Goal: Task Accomplishment & Management: Manage account settings

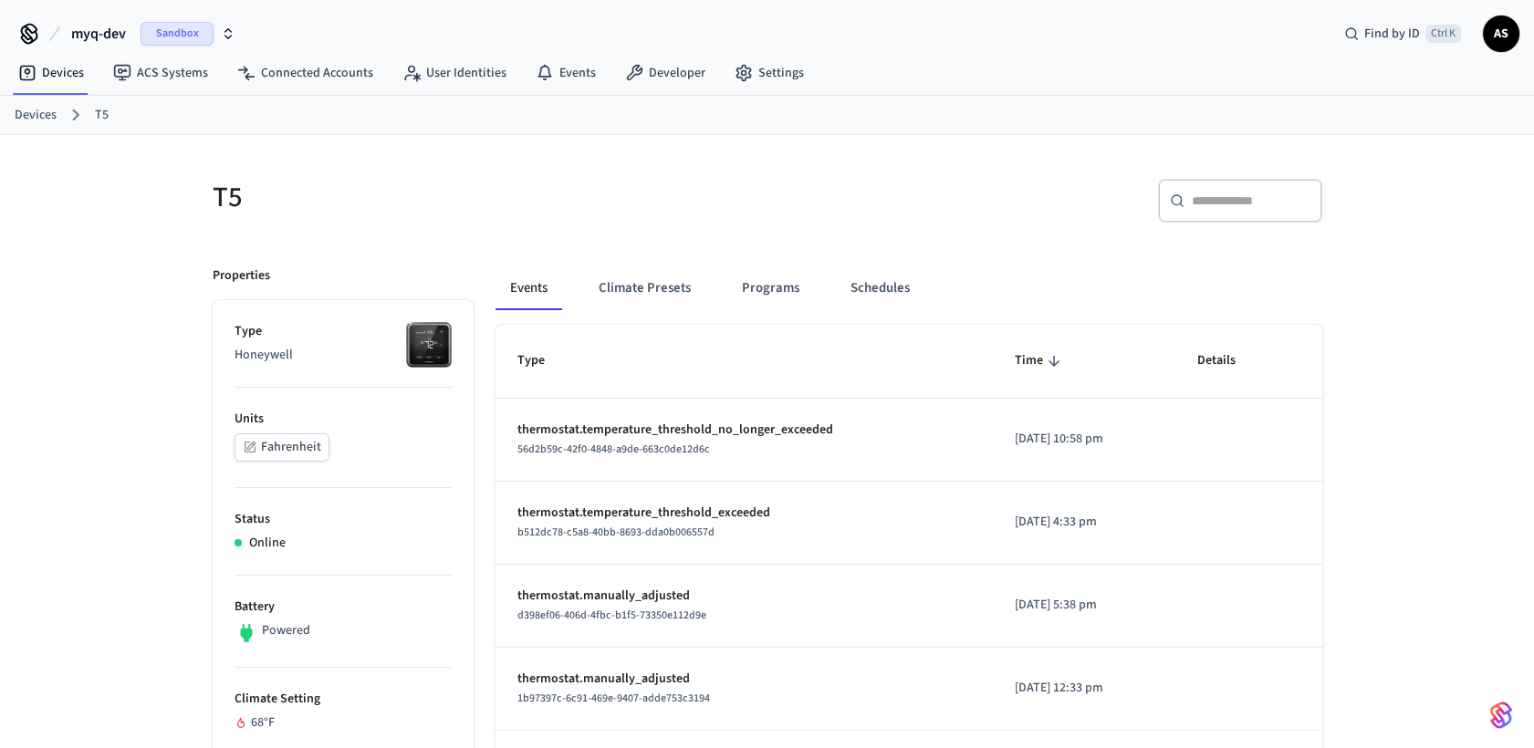
click at [8, 53] on nav "Devices ACS Systems Connected Accounts User Identities Events Developer Settings" at bounding box center [411, 74] width 815 height 42
click at [33, 84] on link "Devices" at bounding box center [51, 73] width 95 height 33
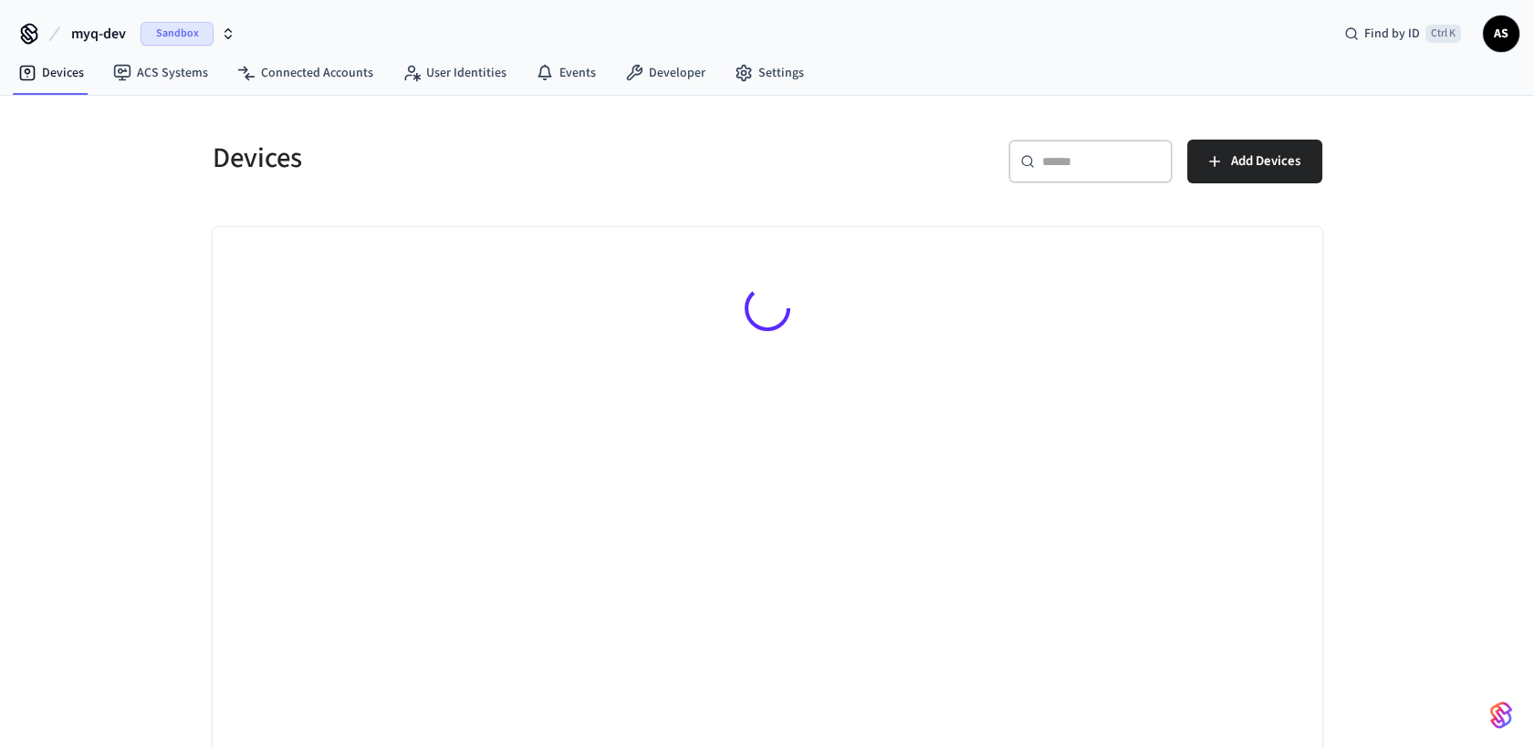
click at [1124, 180] on div "​ ​" at bounding box center [1090, 162] width 164 height 44
paste input "**********"
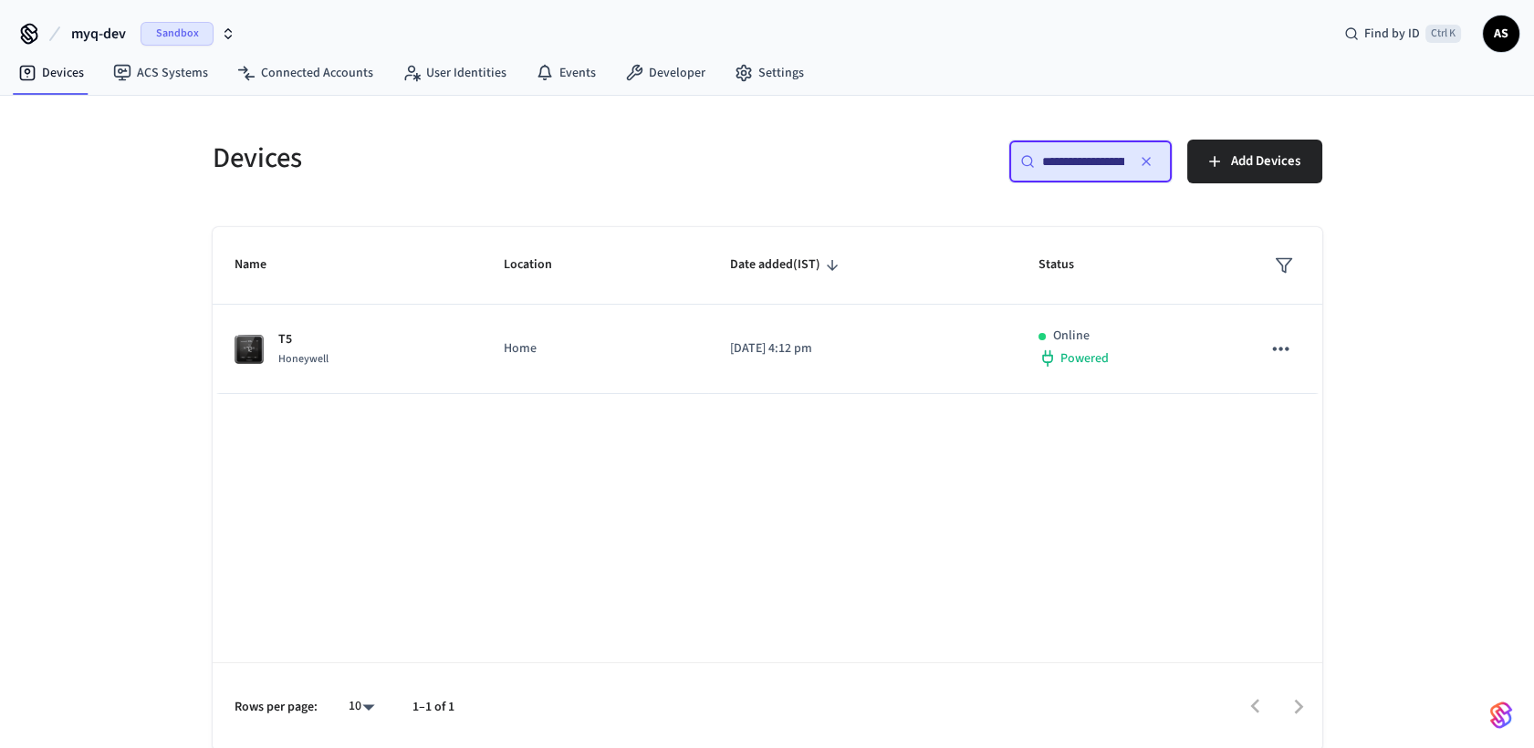
scroll to position [0, 139]
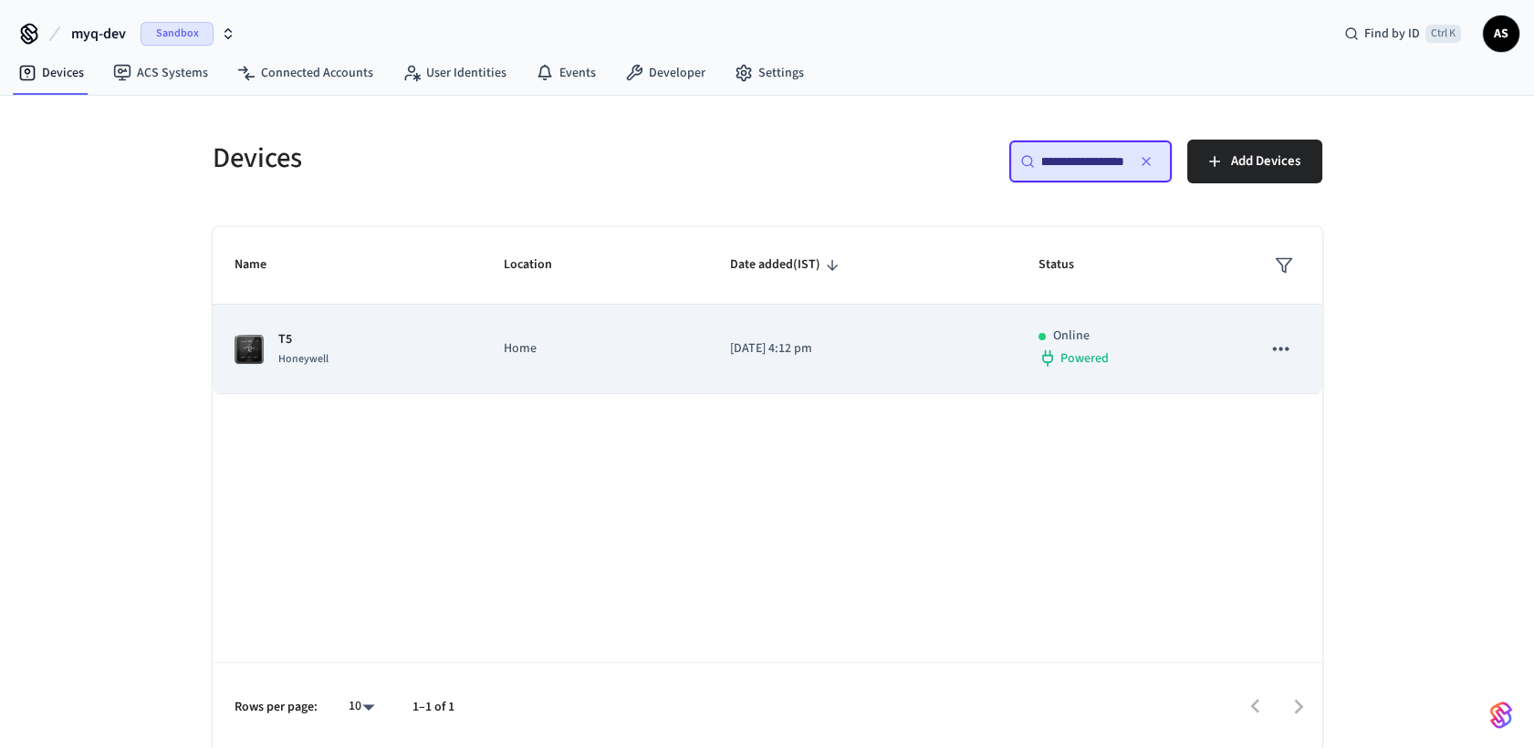
type input "**********"
click at [911, 361] on td "[DATE] 4:12 pm" at bounding box center [862, 349] width 308 height 89
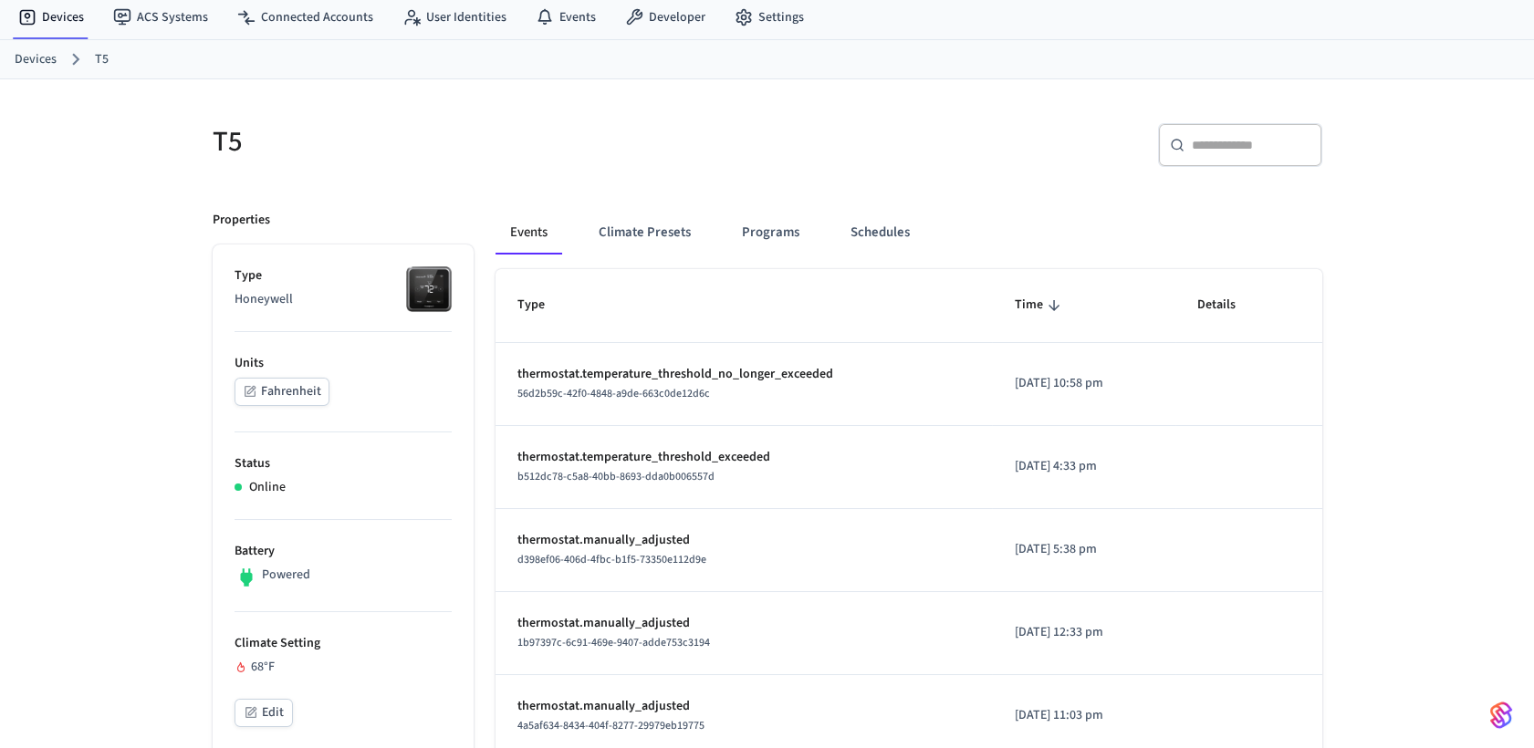
scroll to position [101, 0]
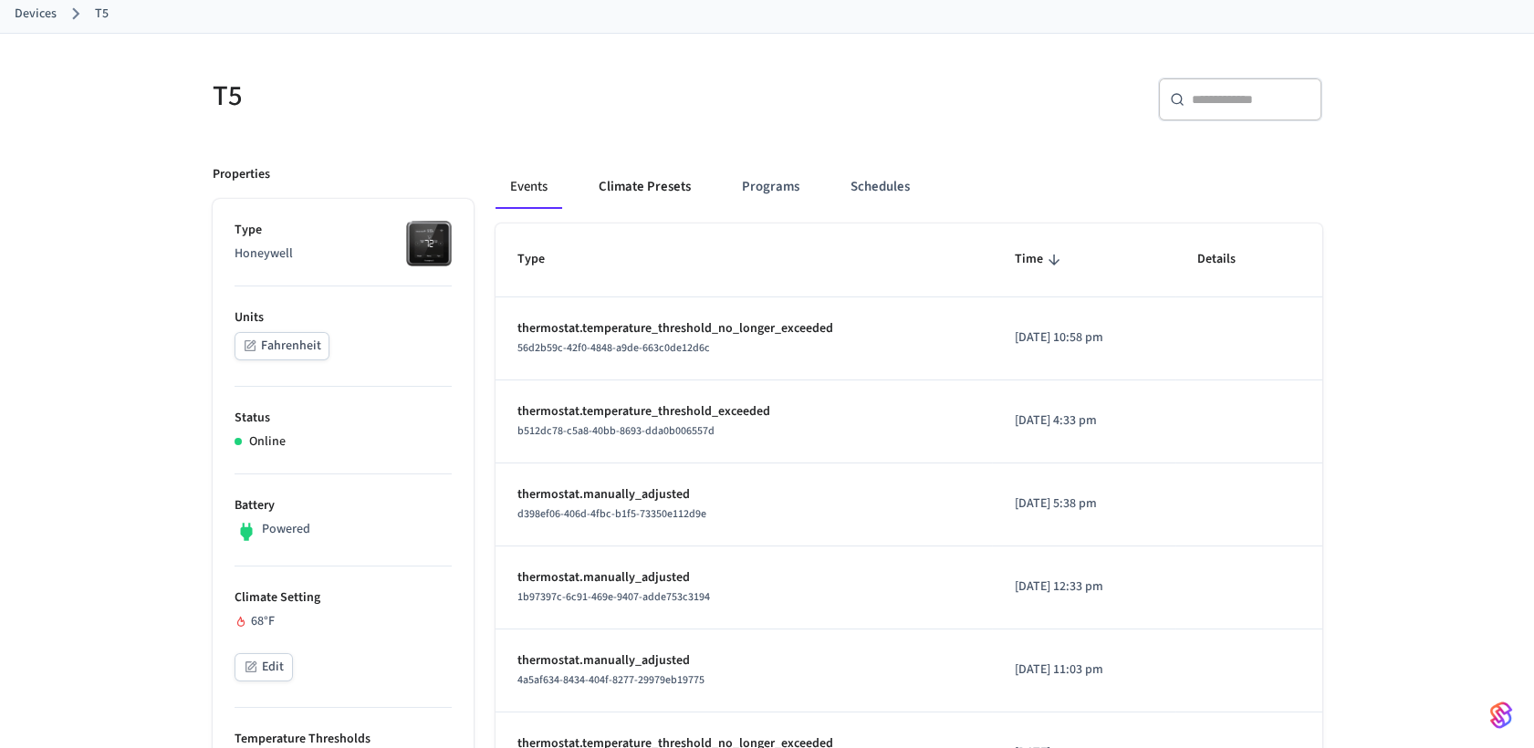
click at [646, 185] on button "Climate Presets" at bounding box center [644, 187] width 121 height 44
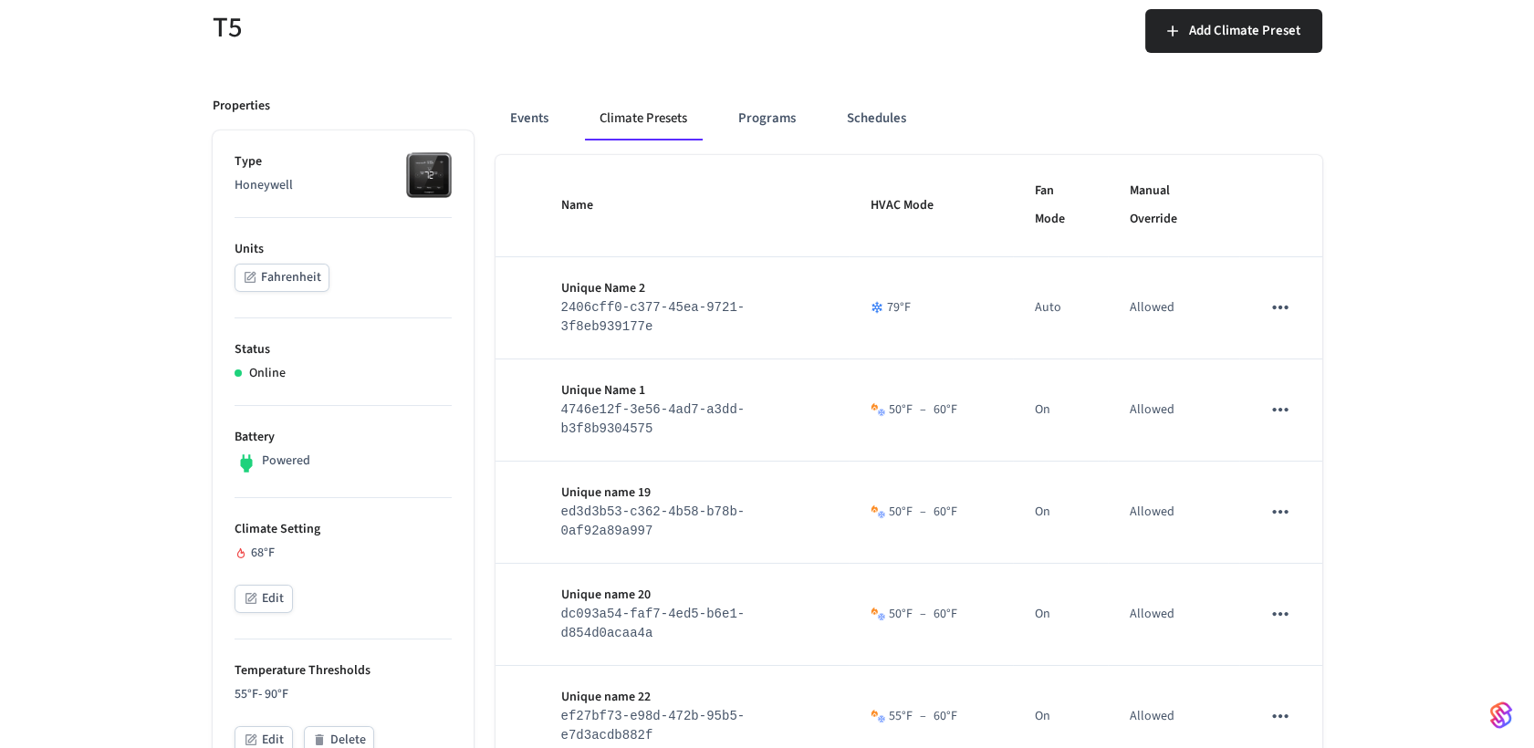
scroll to position [203, 0]
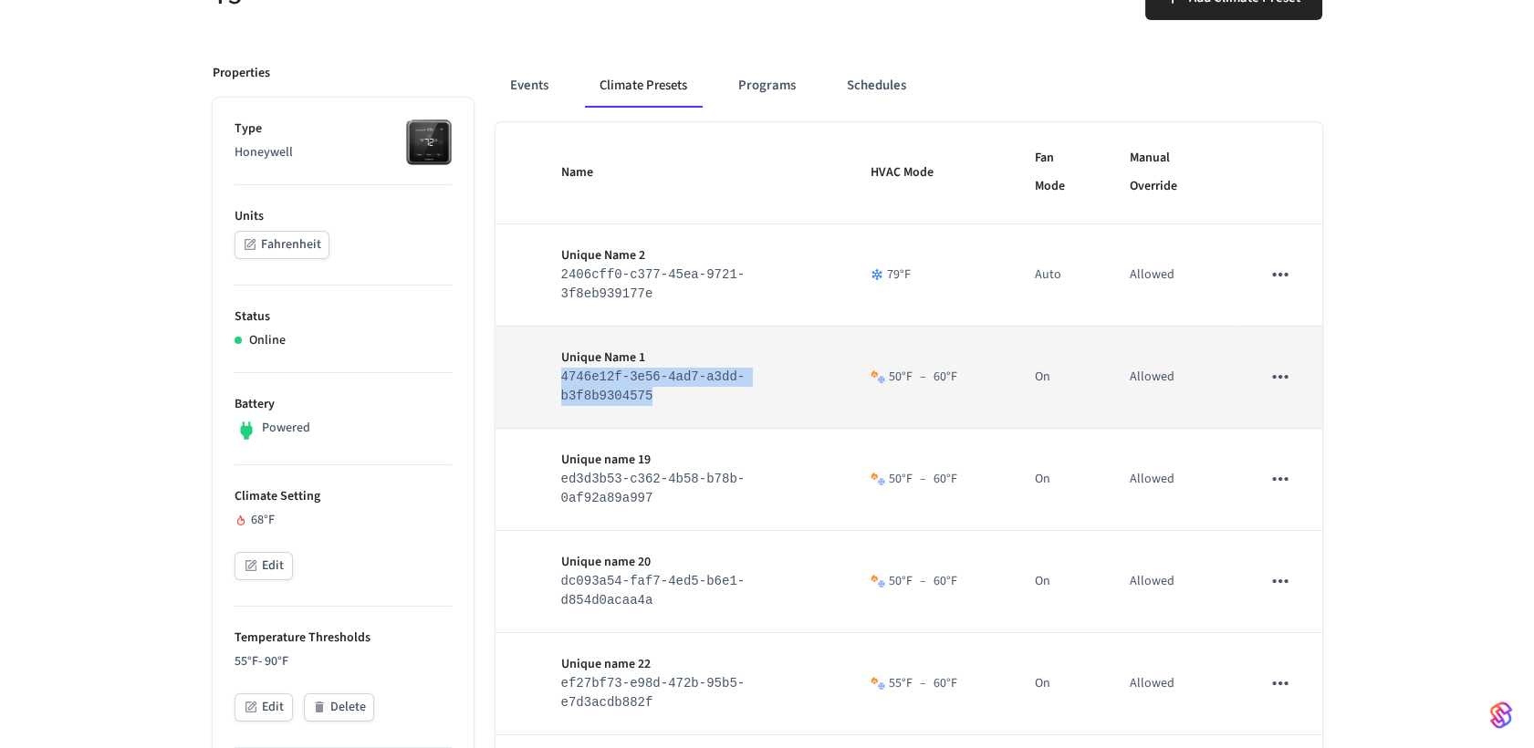
drag, startPoint x: 556, startPoint y: 333, endPoint x: 820, endPoint y: 340, distance: 264.7
click at [820, 340] on td "Unique Name 1 4746e12f-3e56-4ad7-a3dd-b3f8b9304575" at bounding box center [694, 378] width 310 height 102
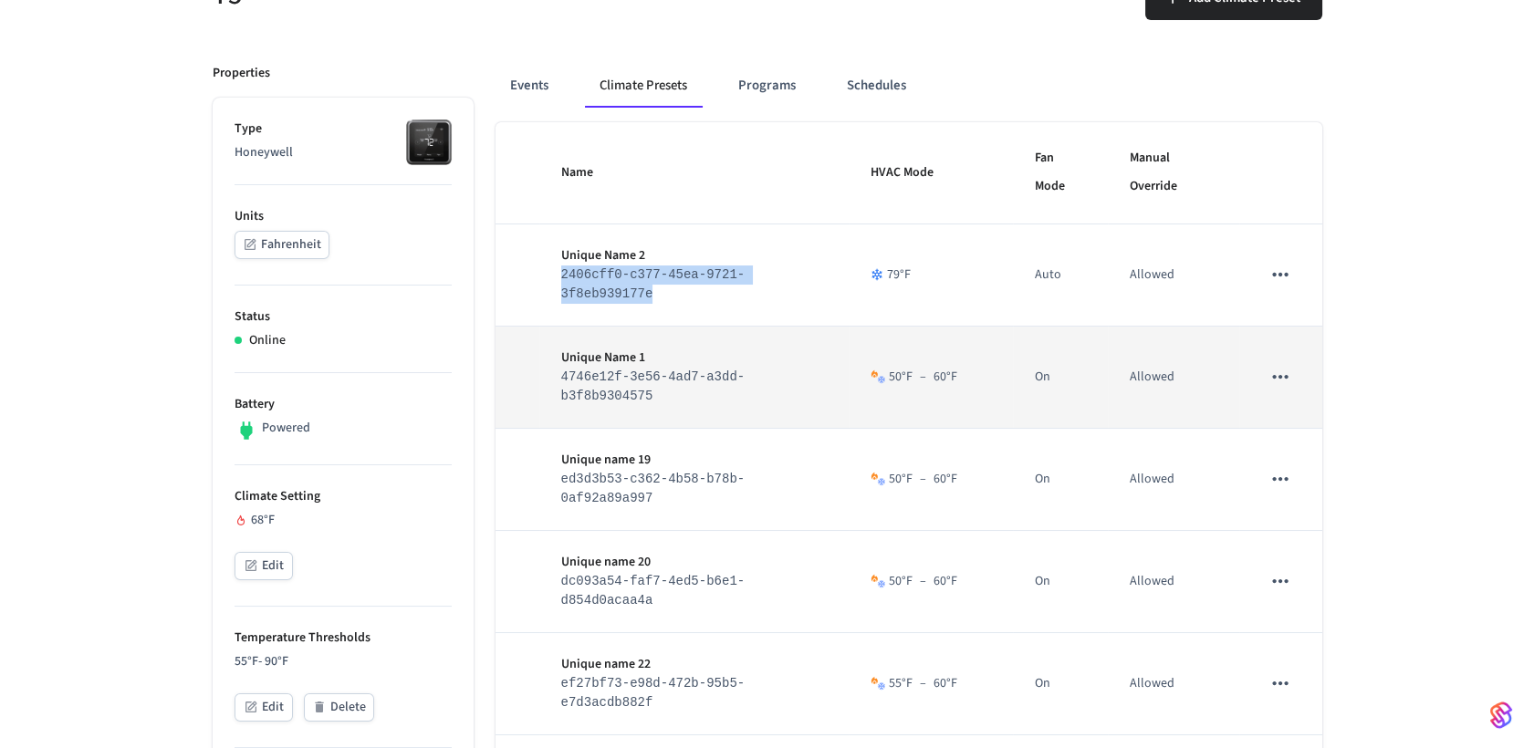
click at [1277, 365] on icon "sticky table" at bounding box center [1280, 377] width 24 height 24
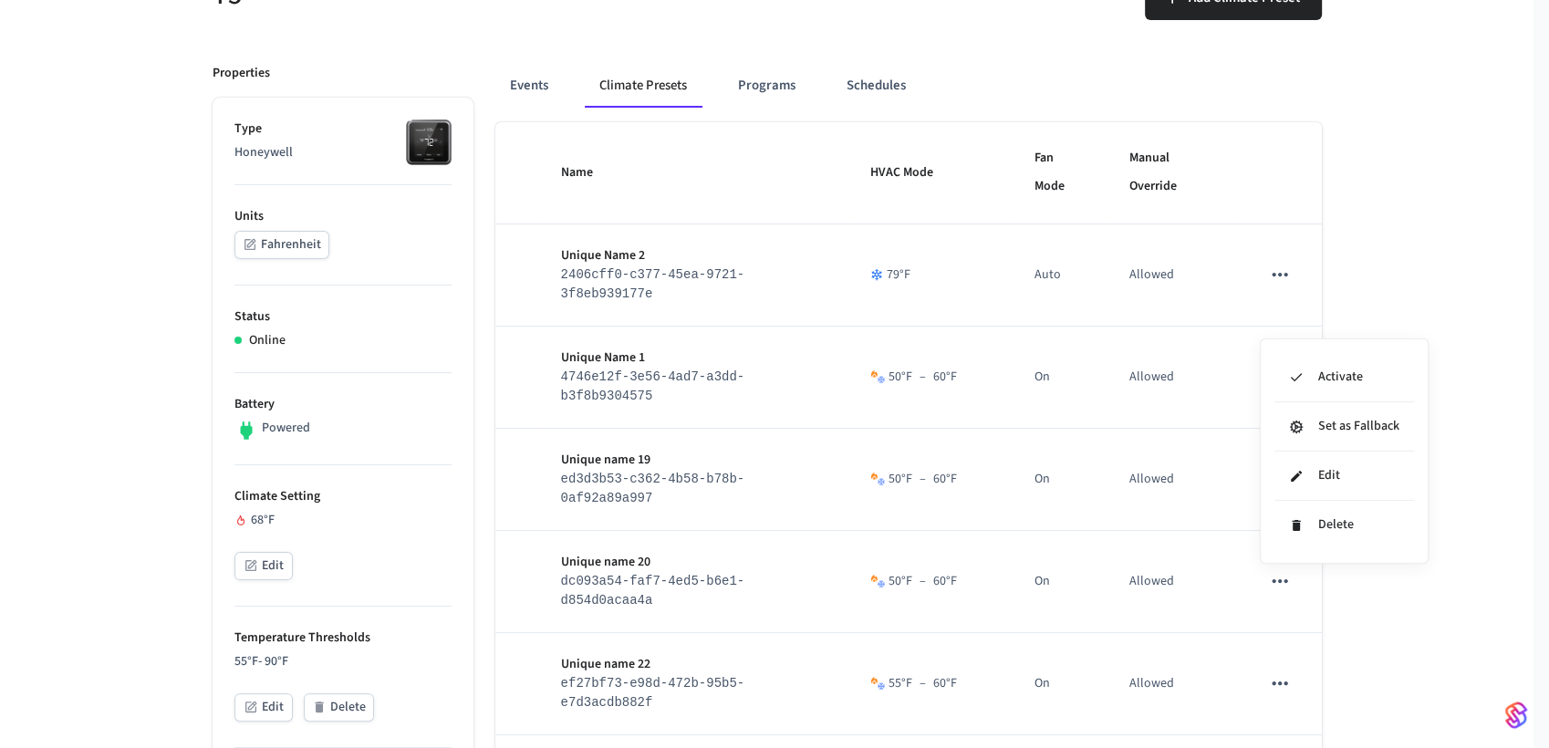
click at [1441, 318] on div at bounding box center [774, 374] width 1549 height 748
